Goal: Task Accomplishment & Management: Use online tool/utility

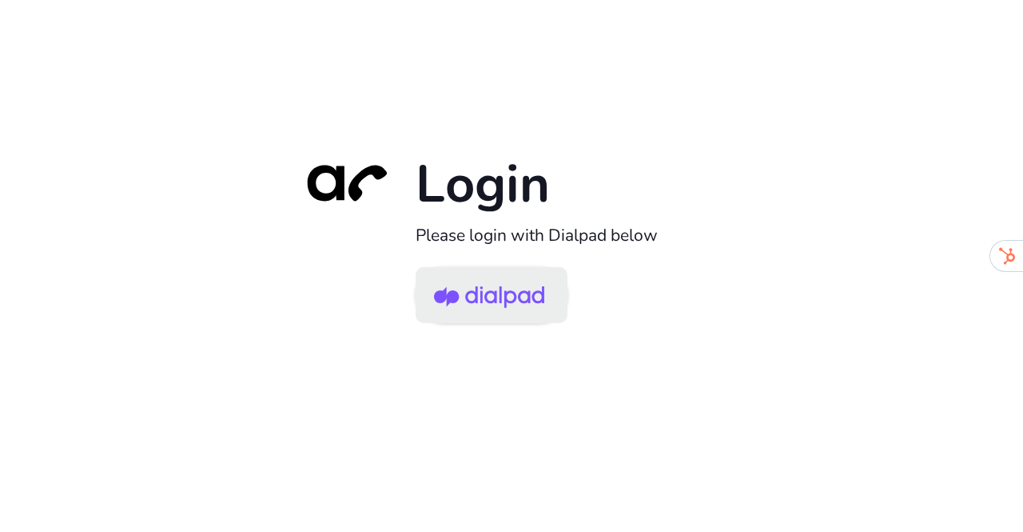
click at [446, 297] on img at bounding box center [489, 296] width 110 height 52
click at [456, 311] on img at bounding box center [489, 296] width 110 height 52
click at [470, 289] on img at bounding box center [489, 296] width 110 height 52
click at [457, 281] on img at bounding box center [489, 296] width 110 height 52
click at [469, 292] on img at bounding box center [489, 296] width 110 height 52
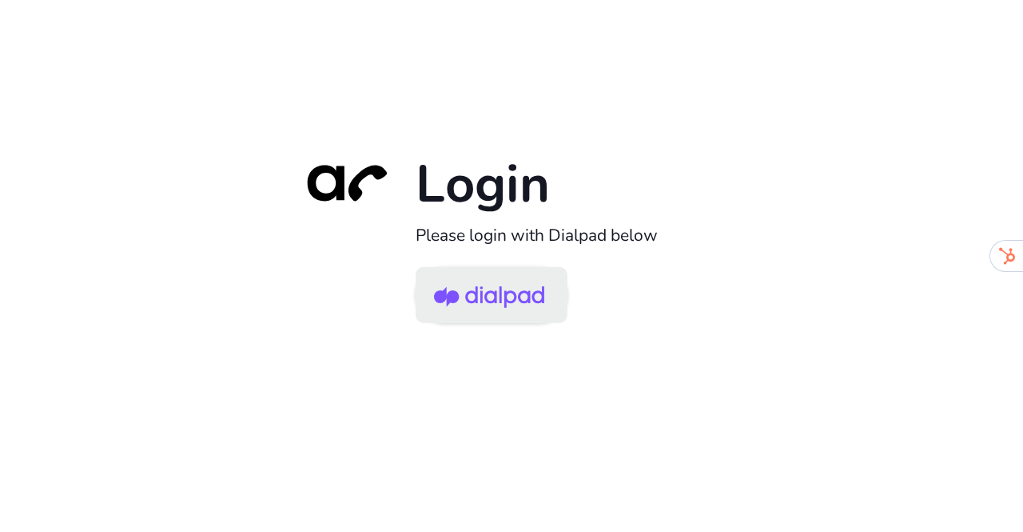
click at [468, 277] on img at bounding box center [489, 296] width 110 height 52
